Goal: Transaction & Acquisition: Purchase product/service

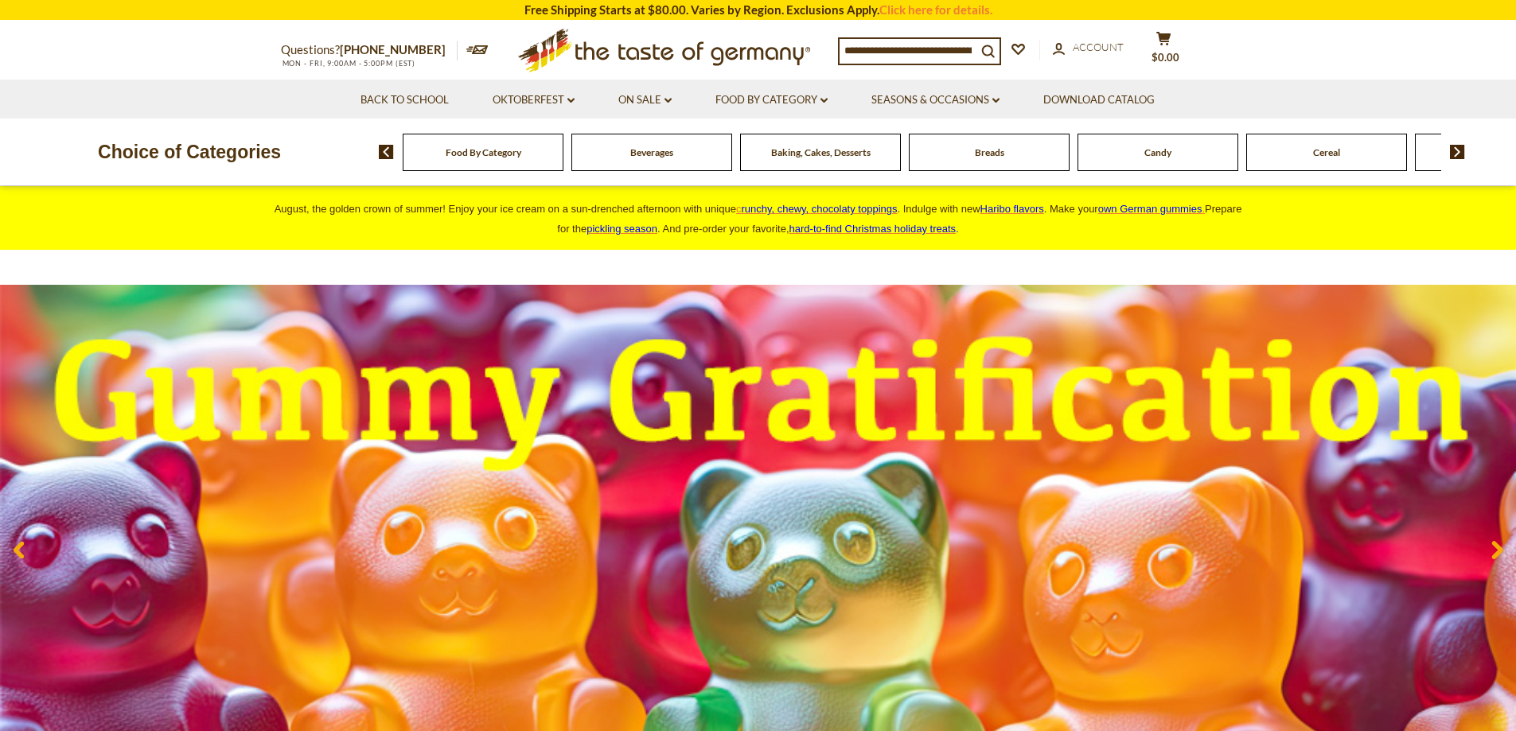
click at [1003, 103] on li "Seasons & Occasions dropdown_arrow All Seasons & Occasions Recipes Game Day [DA…" at bounding box center [935, 99] width 169 height 39
click at [996, 103] on icon "dropdown_arrow" at bounding box center [995, 101] width 7 height 6
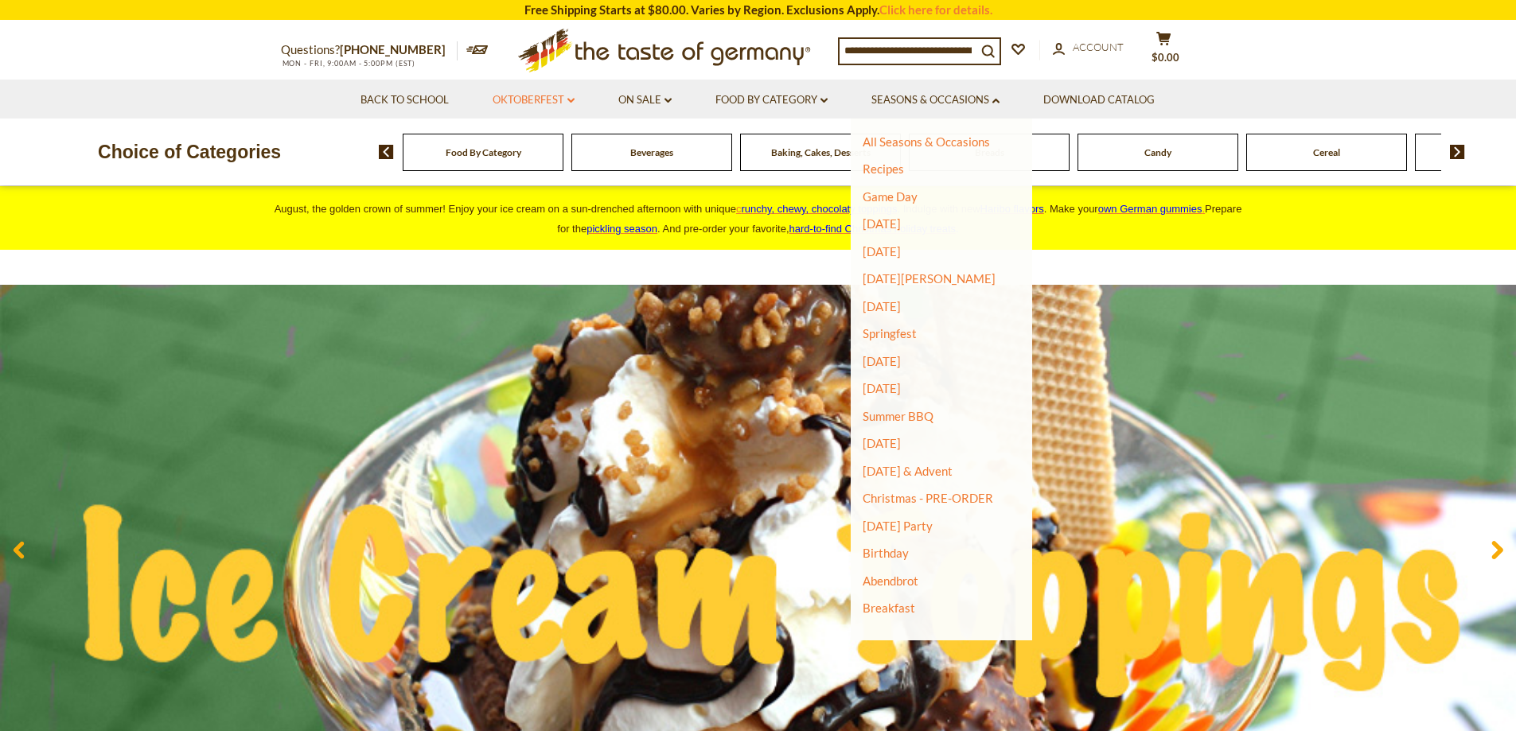
click at [570, 99] on icon "dropdown_arrow" at bounding box center [570, 101] width 7 height 6
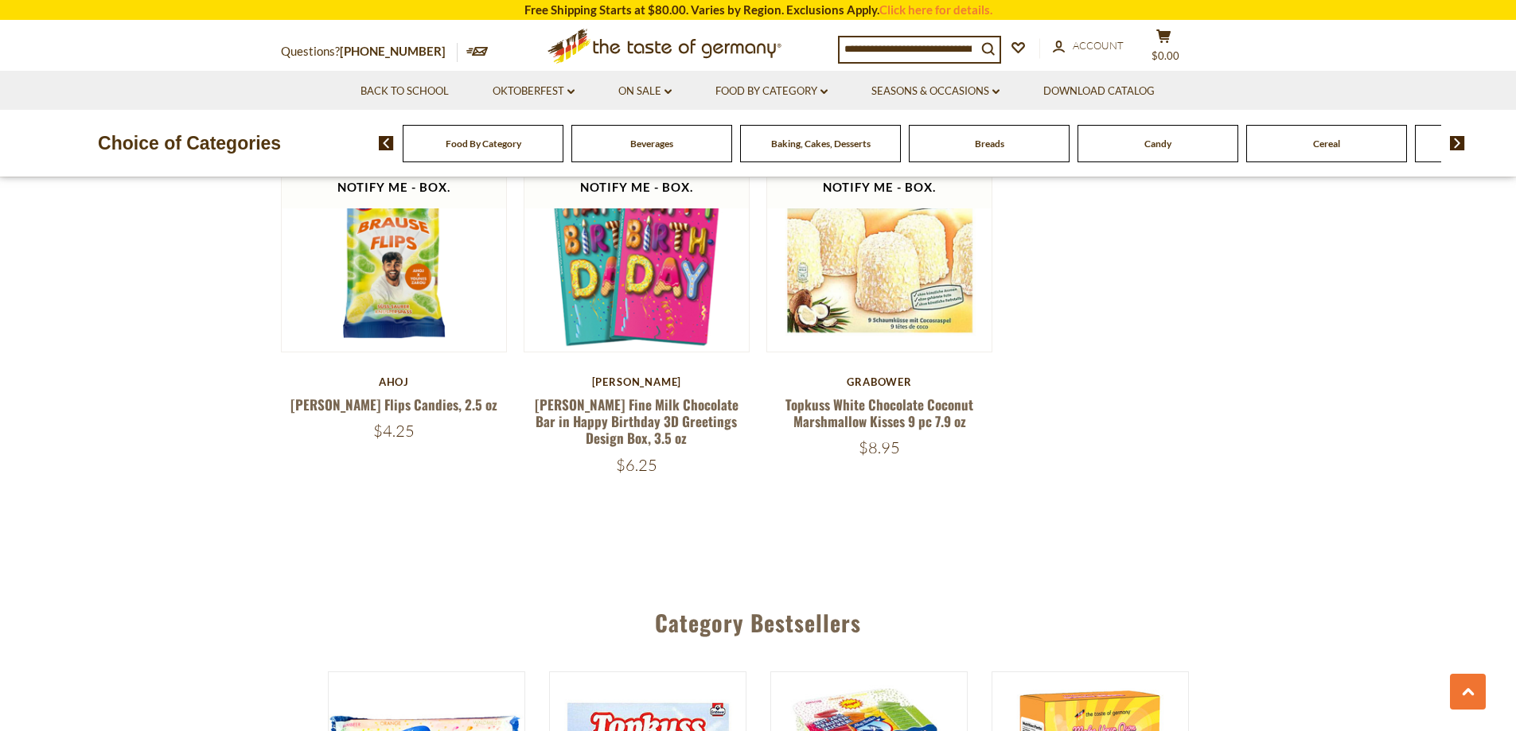
scroll to position [1432, 0]
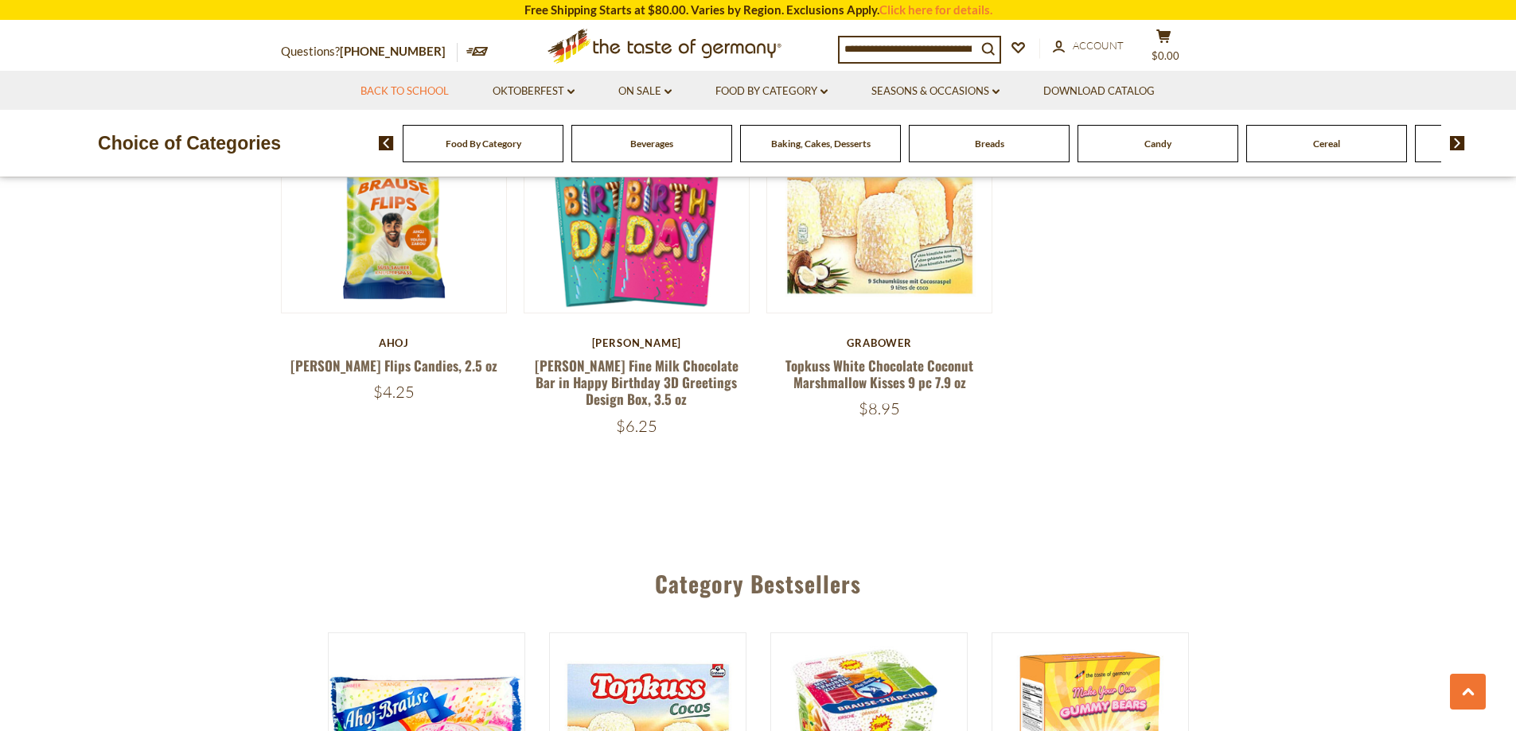
click at [404, 95] on link "Back to School" at bounding box center [404, 92] width 88 height 18
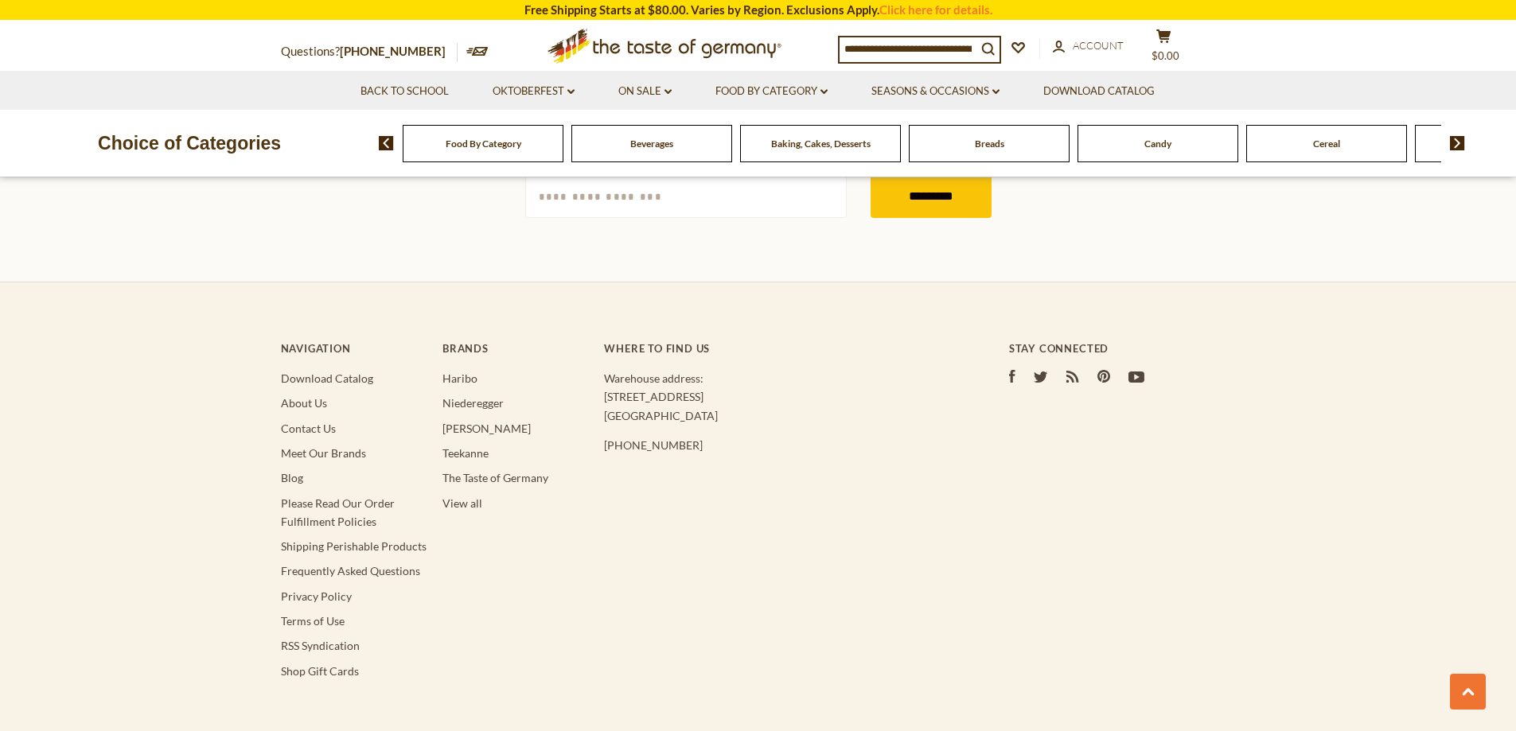
scroll to position [4990, 0]
